Goal: Find contact information: Find contact information

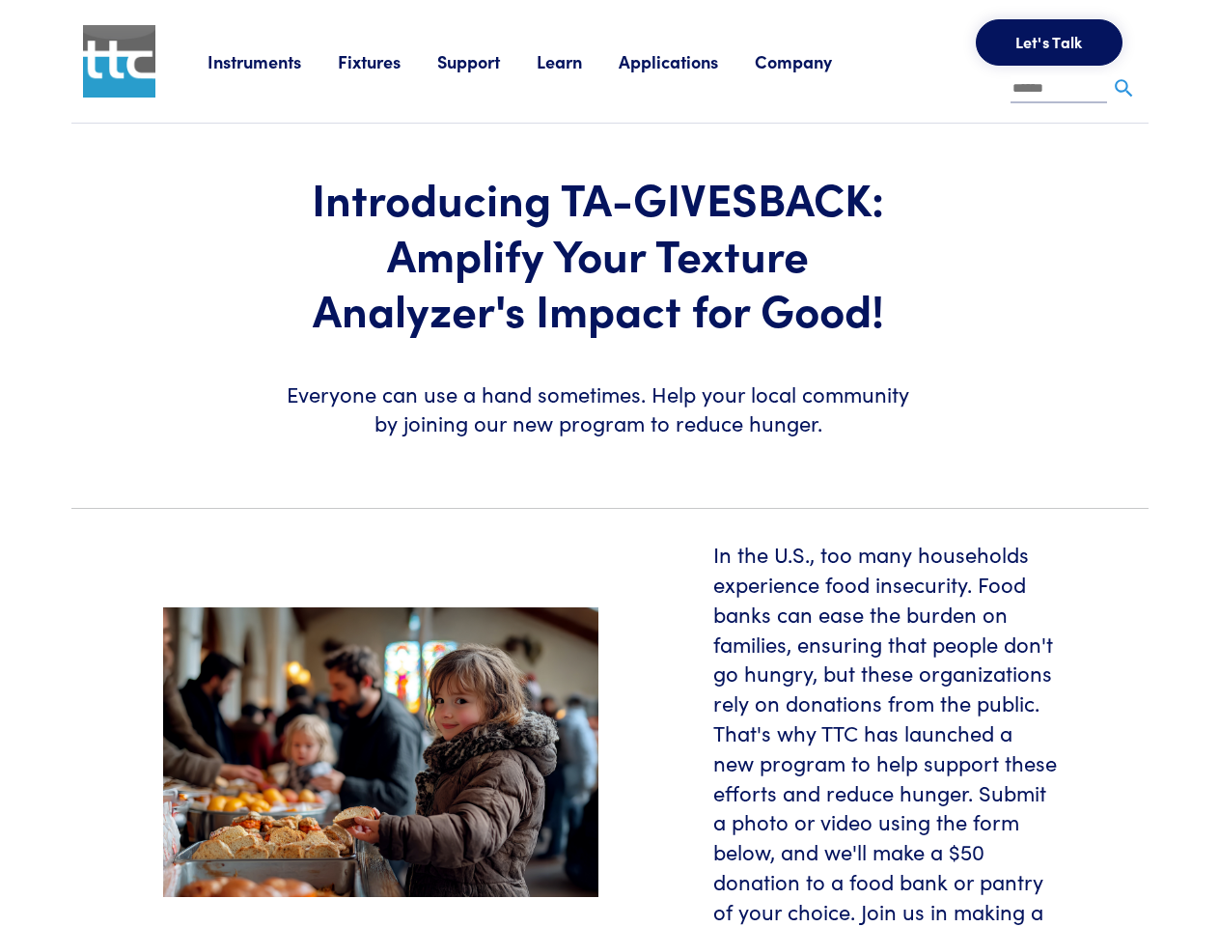
click at [609, 463] on section "Introducing TA-GIVESBACK: Amplify Your Texture Analyzer's Impact for Good! Ever…" at bounding box center [610, 308] width 1100 height 369
click at [273, 61] on link "Instruments" at bounding box center [273, 61] width 130 height 24
click at [390, 61] on link "Fixtures" at bounding box center [387, 61] width 99 height 24
click at [490, 61] on link "Support" at bounding box center [486, 61] width 99 height 24
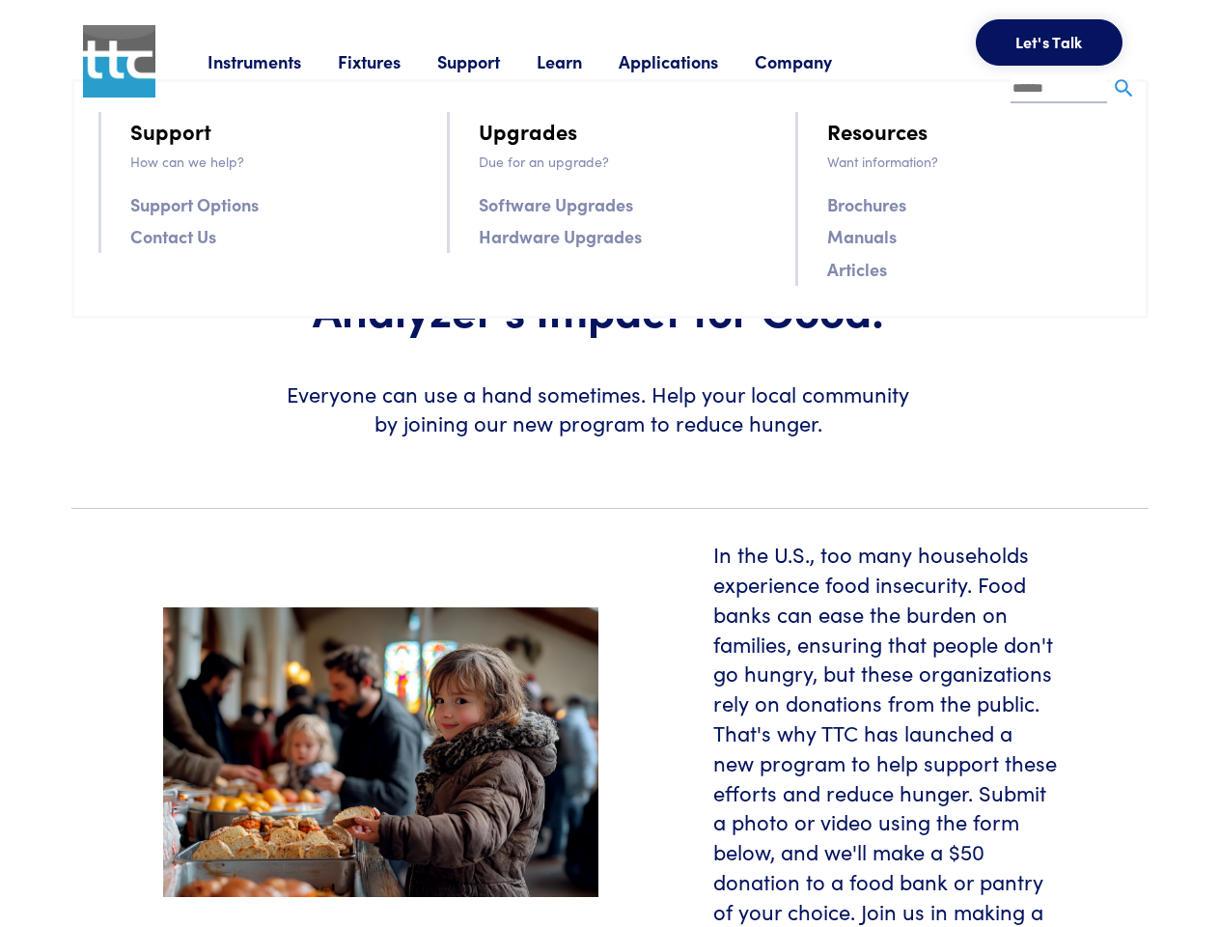
click at [583, 61] on link "Learn" at bounding box center [578, 61] width 82 height 24
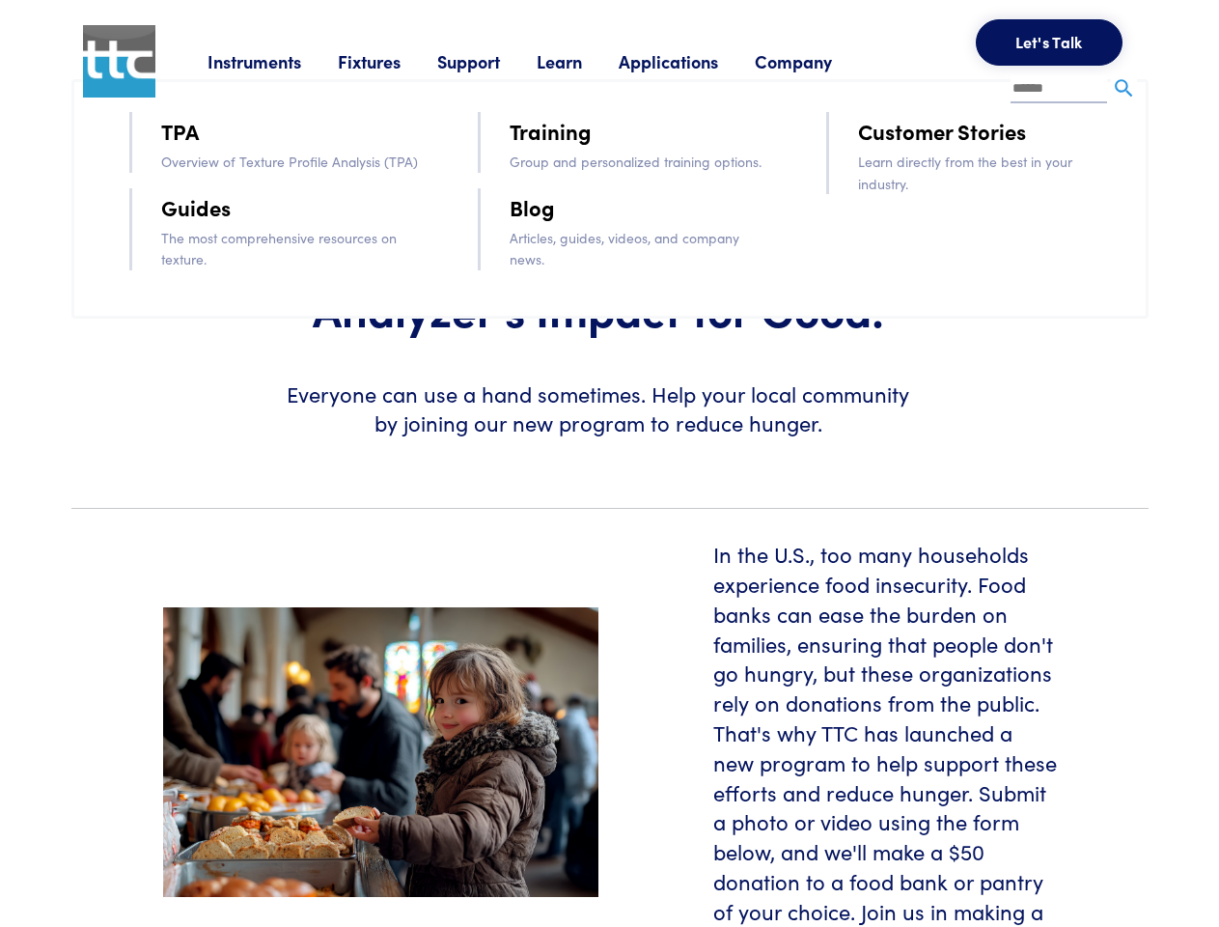
click at [694, 61] on link "Applications" at bounding box center [687, 61] width 136 height 24
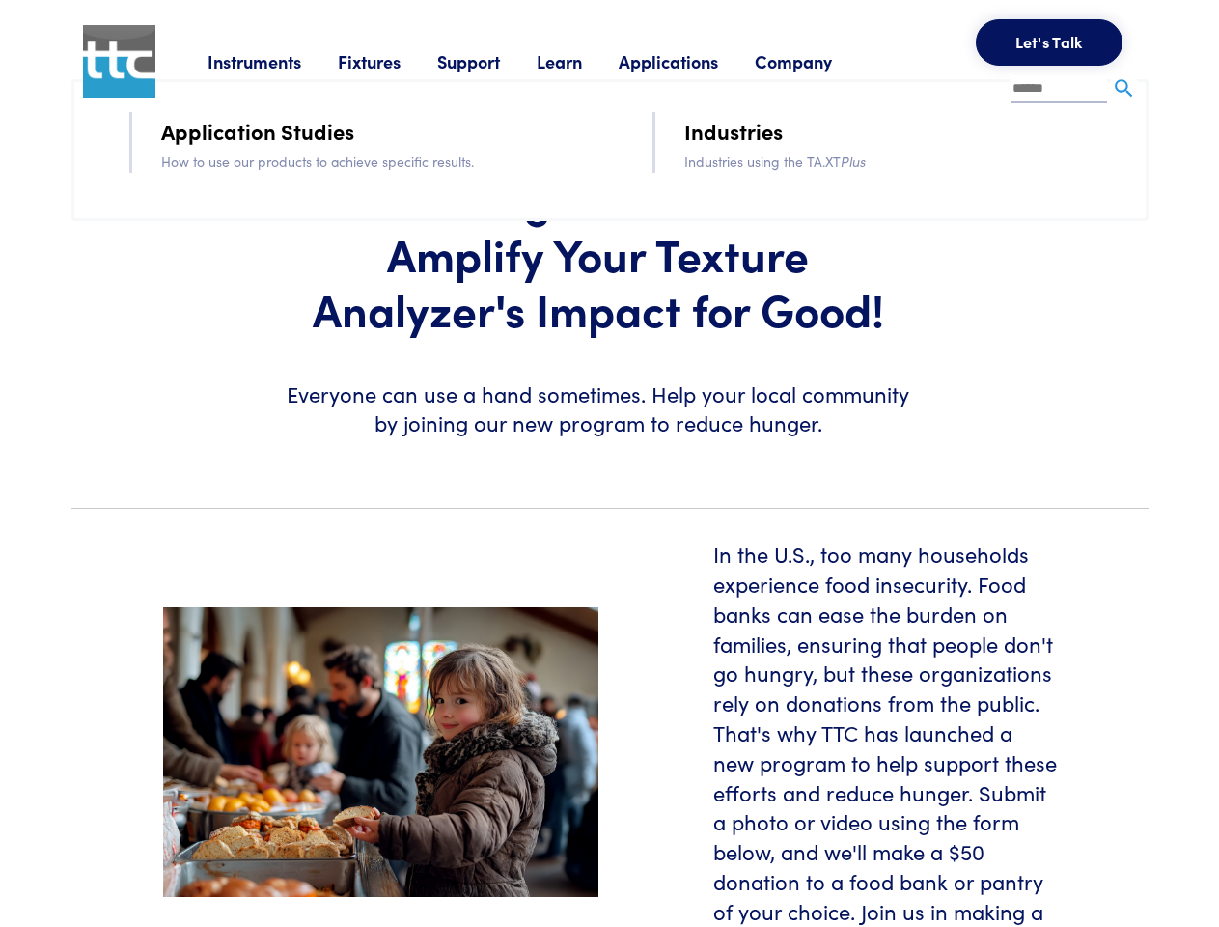
click at [819, 61] on link "Company" at bounding box center [812, 61] width 114 height 24
click at [1049, 42] on button "Let's Talk" at bounding box center [1049, 42] width 147 height 46
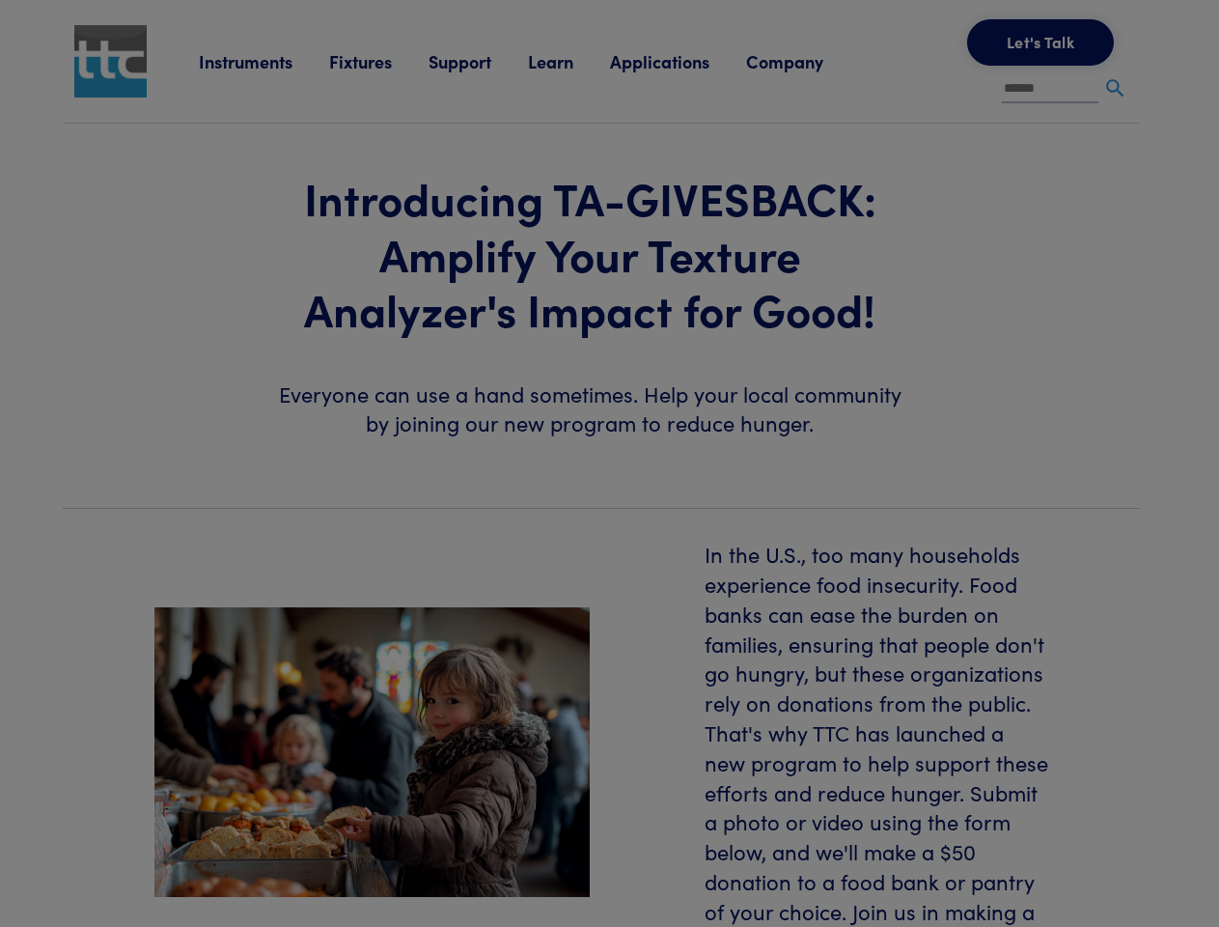
click at [0, 0] on div "**********" at bounding box center [0, 0] width 0 height 0
